Goal: Use online tool/utility: Utilize a website feature to perform a specific function

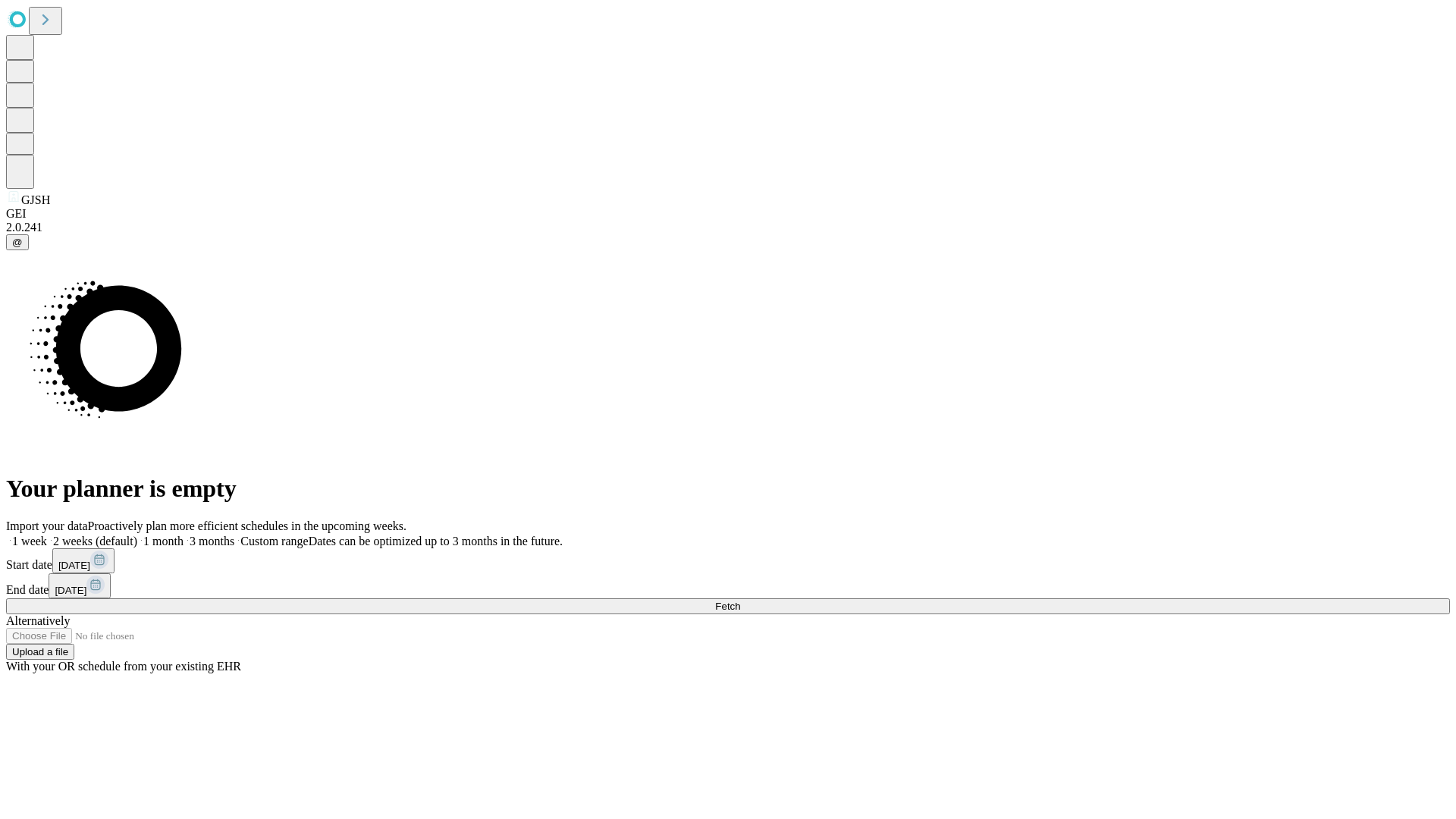
click at [740, 600] on span "Fetch" at bounding box center [727, 606] width 25 height 11
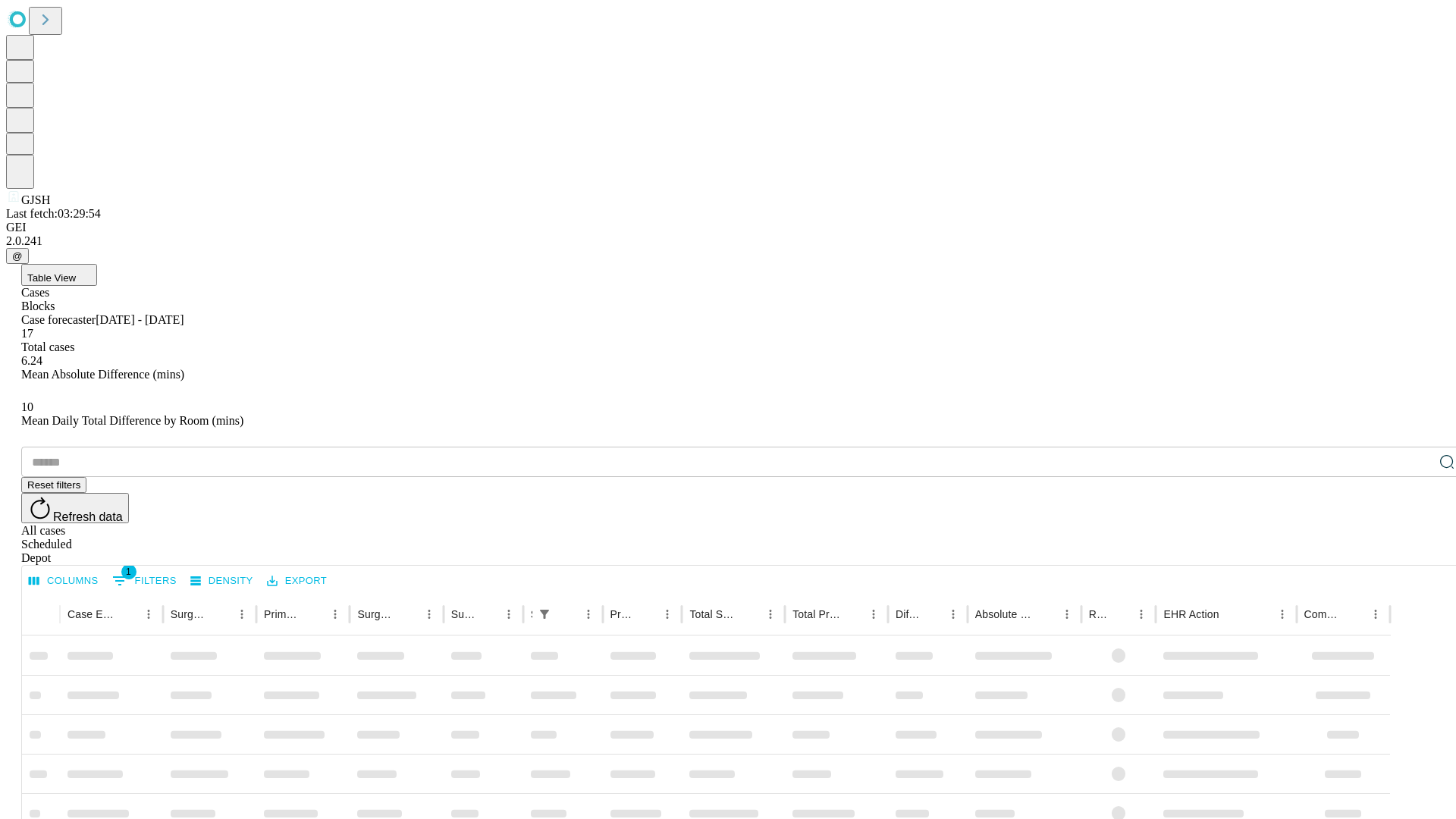
click at [76, 272] on span "Table View" at bounding box center [51, 277] width 48 height 11
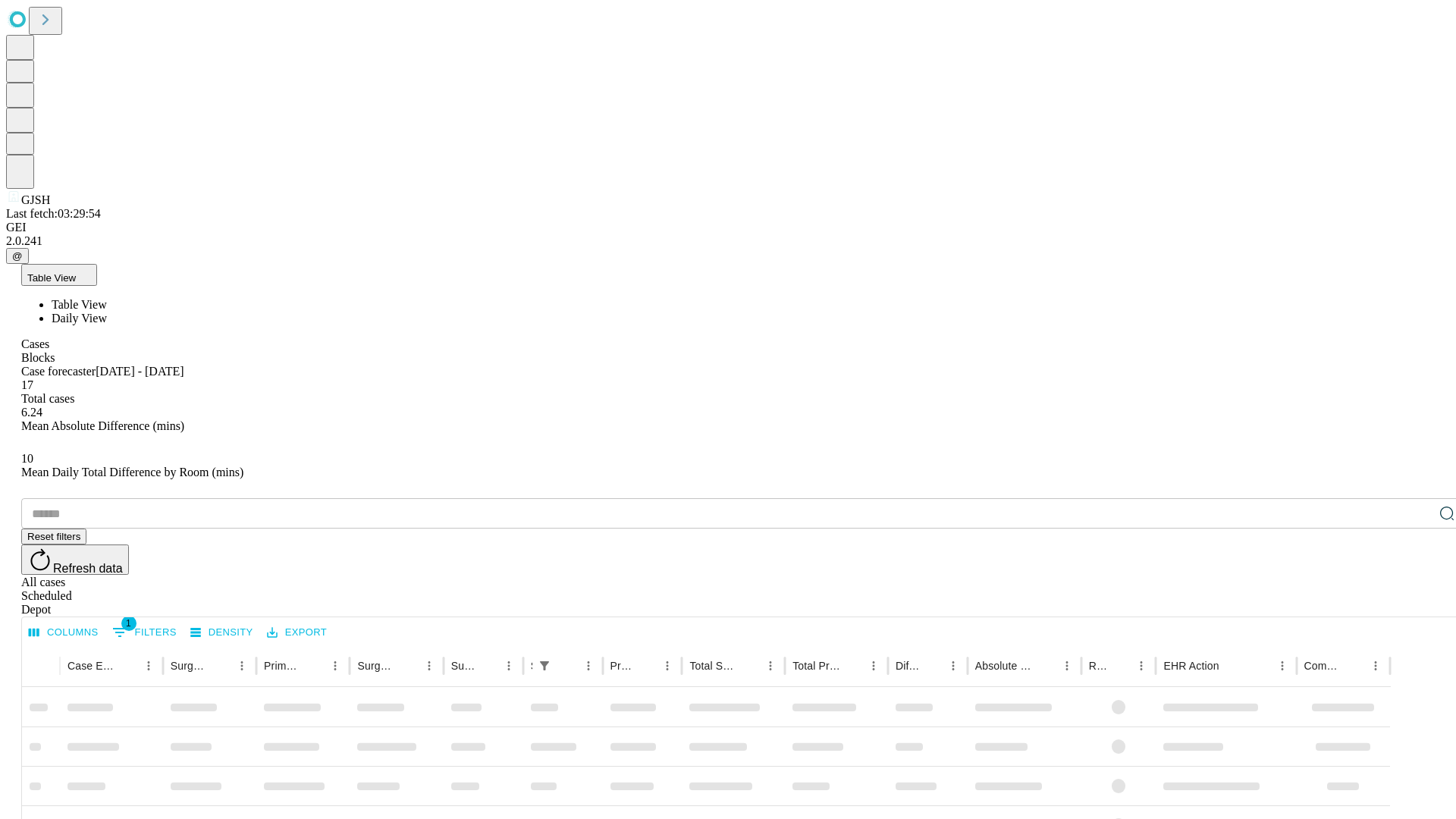
click at [107, 312] on span "Daily View" at bounding box center [79, 318] width 55 height 13
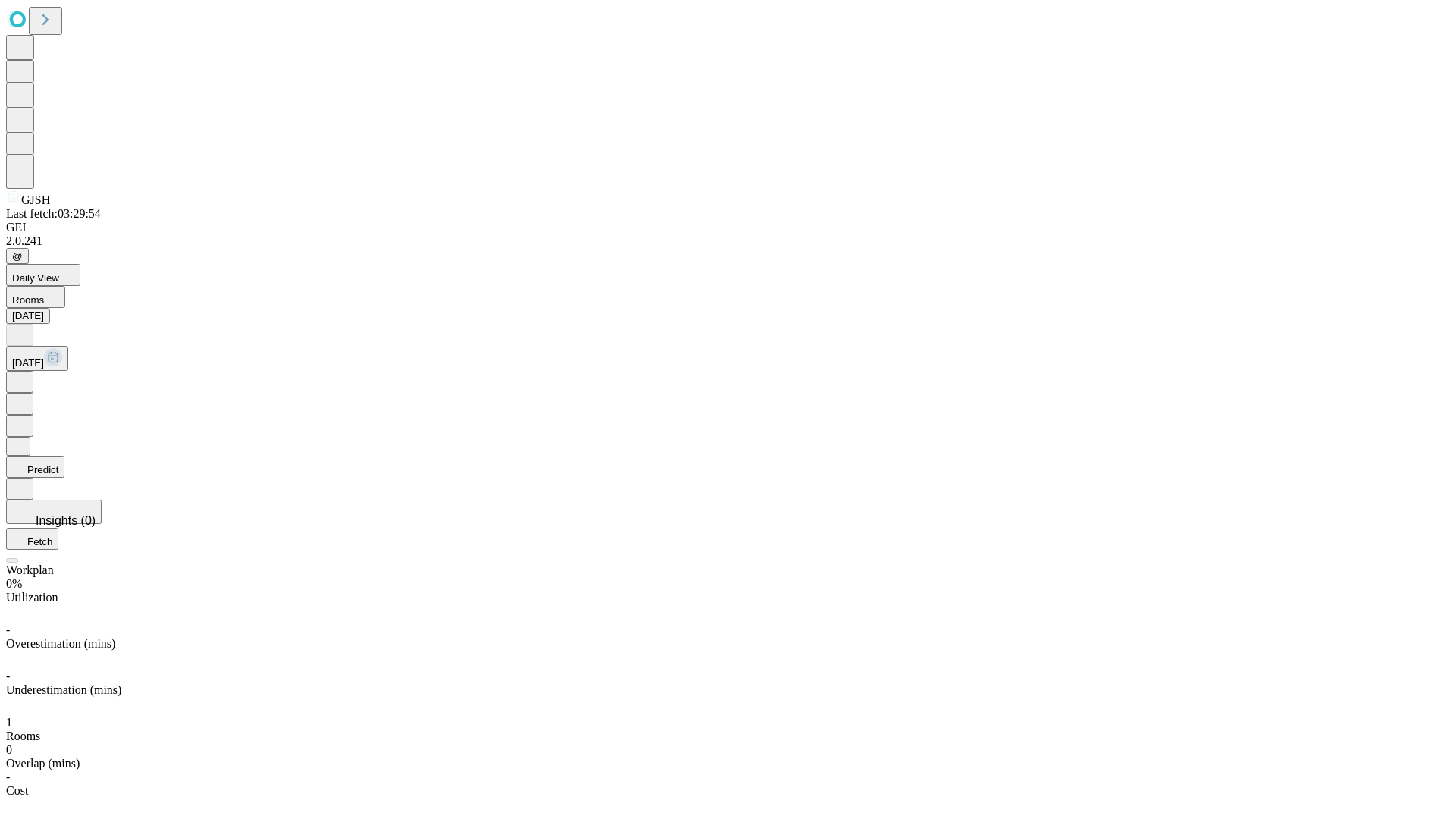
click at [65, 456] on button "Predict" at bounding box center [35, 466] width 59 height 22
